Goal: Information Seeking & Learning: Learn about a topic

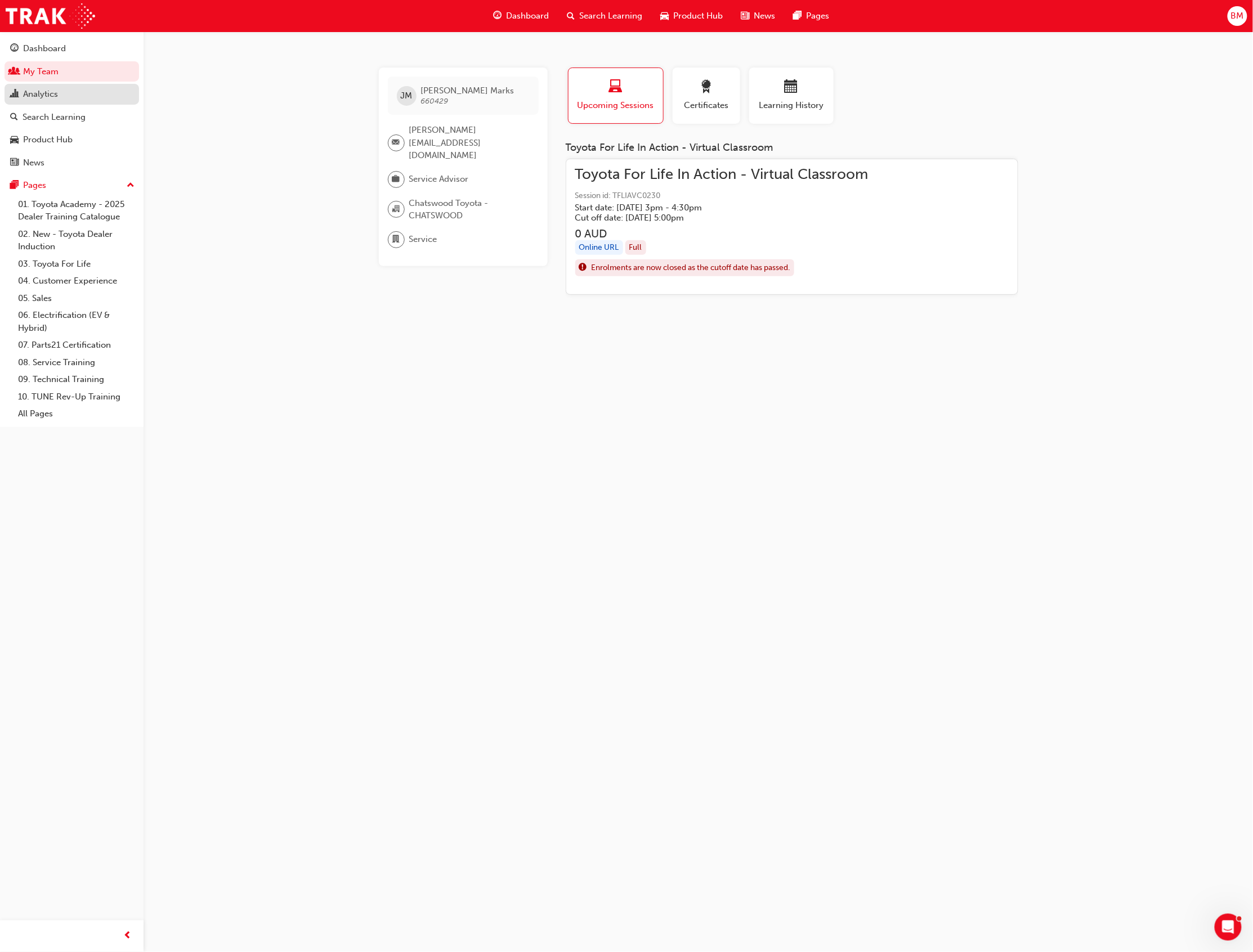
click at [45, 95] on div "Analytics" at bounding box center [40, 94] width 35 height 13
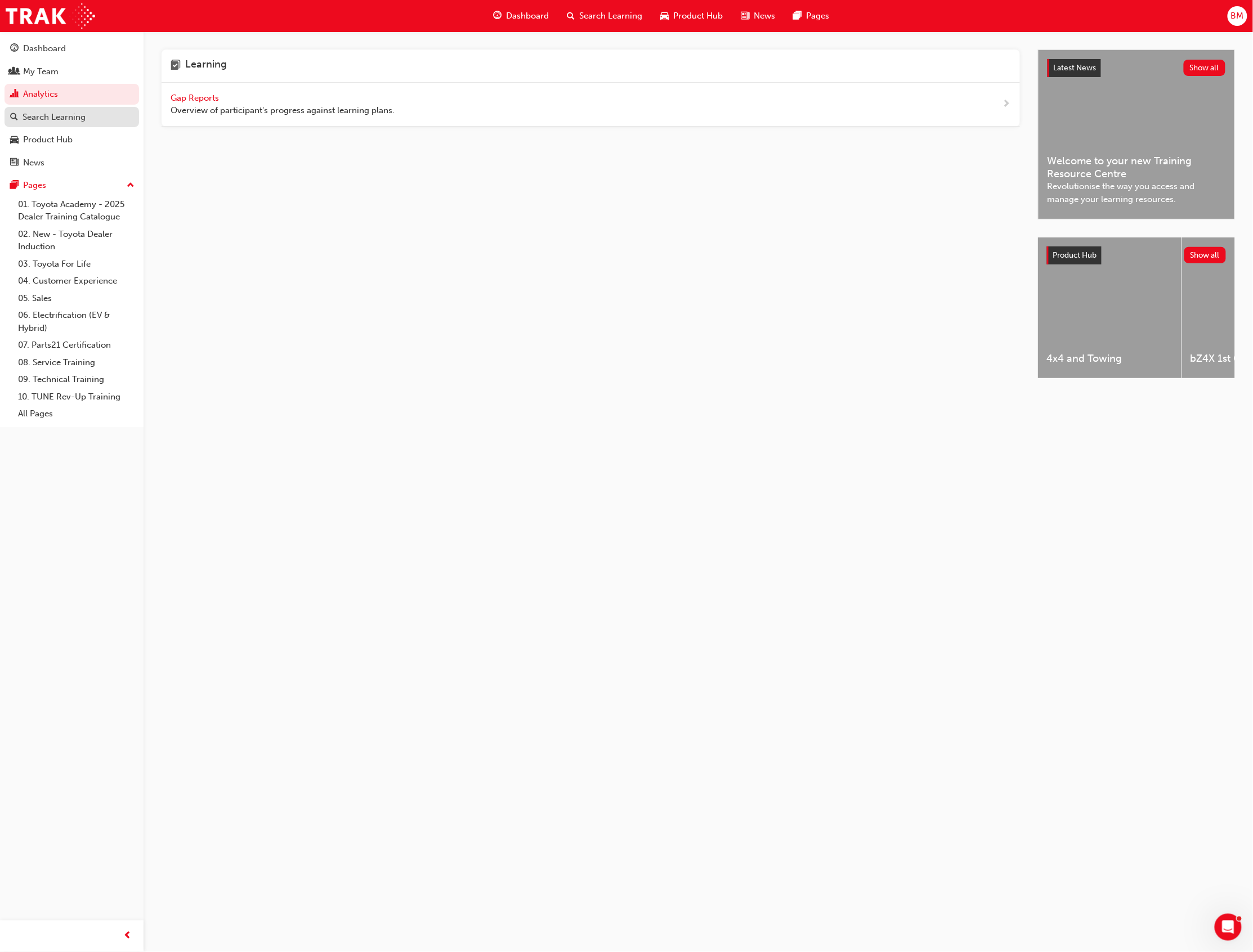
click at [61, 119] on div "Search Learning" at bounding box center [54, 117] width 63 height 13
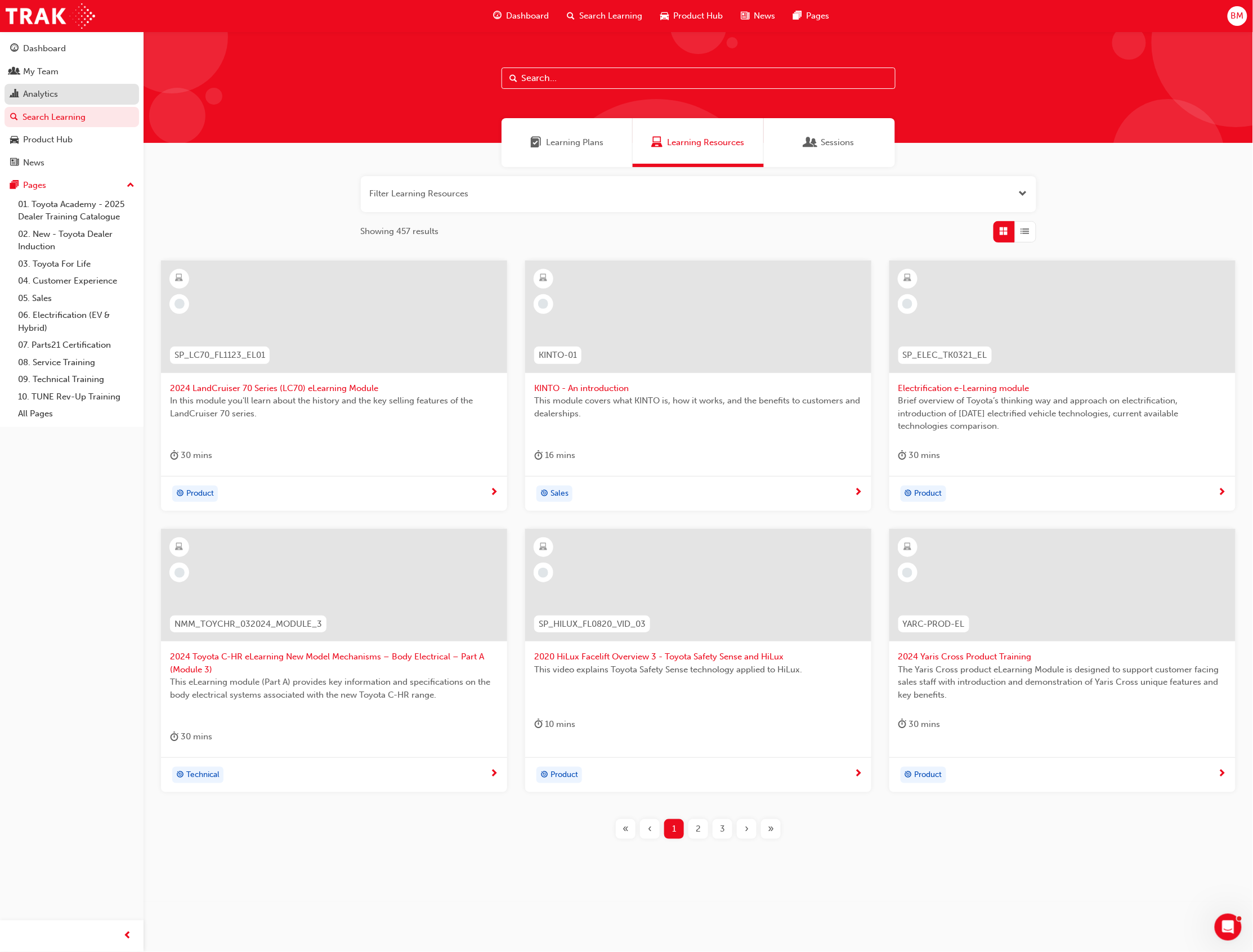
click at [59, 97] on div "Analytics" at bounding box center [72, 94] width 123 height 14
